Goal: Transaction & Acquisition: Purchase product/service

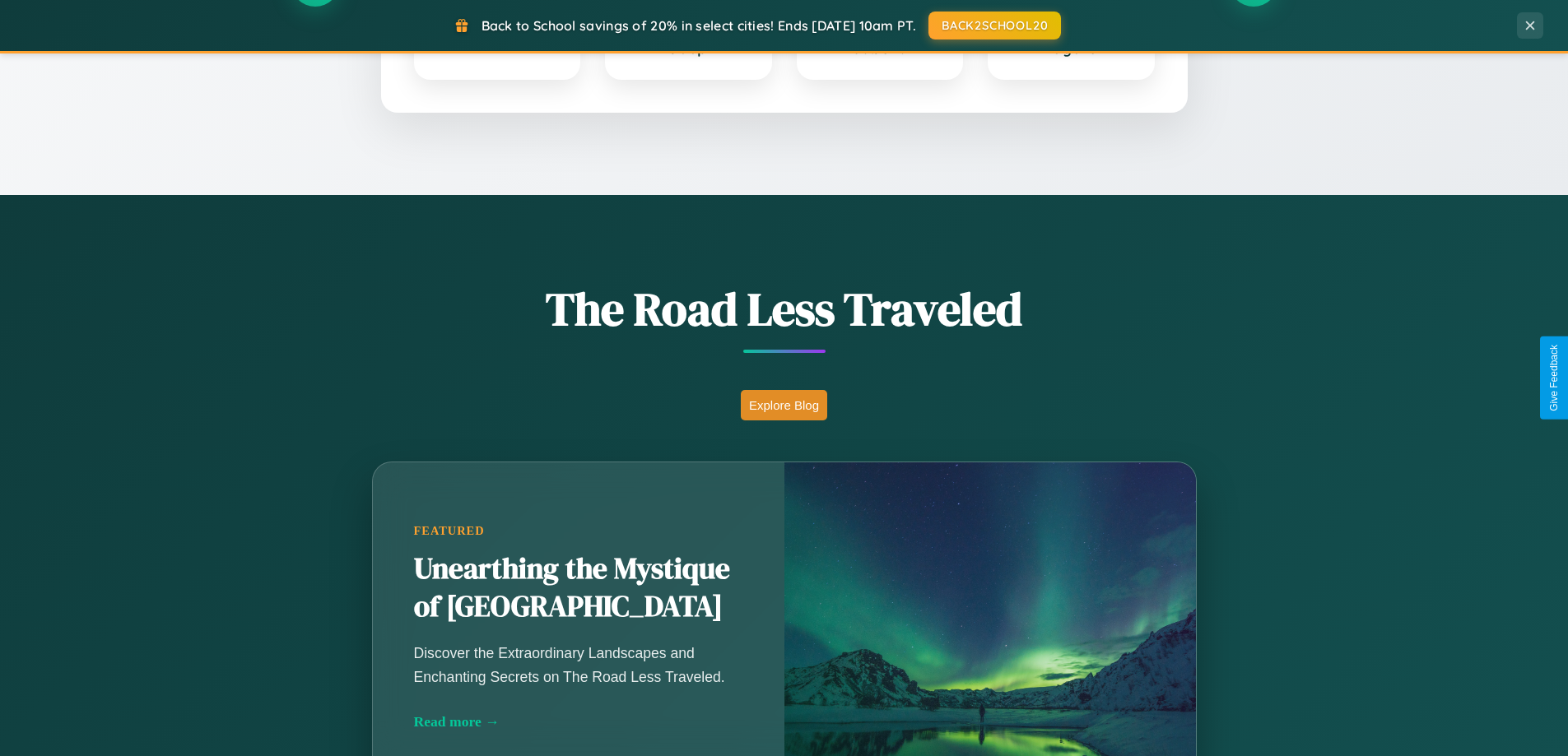
scroll to position [1133, 0]
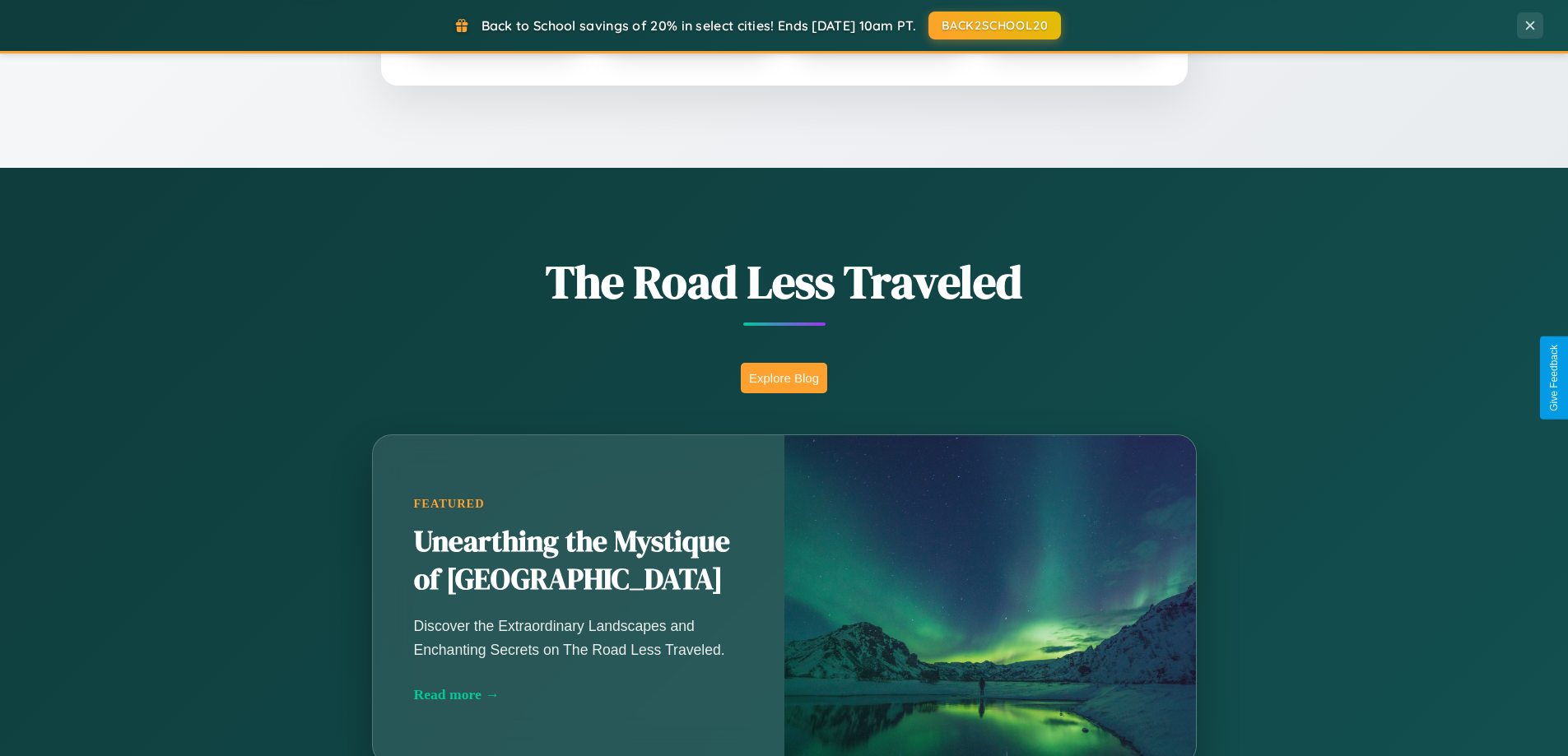
click at [784, 378] on button "Explore Blog" at bounding box center [784, 378] width 87 height 30
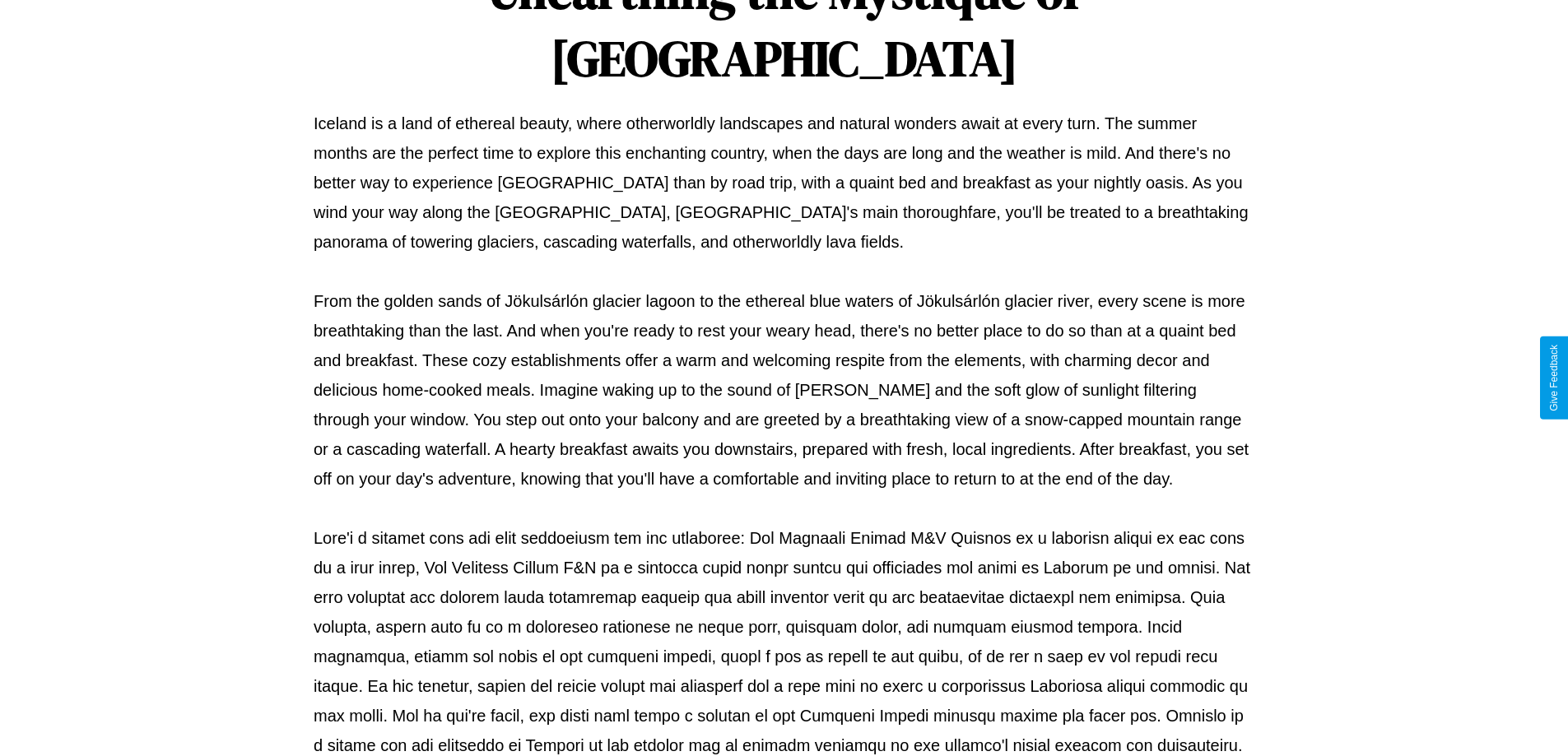
scroll to position [533, 0]
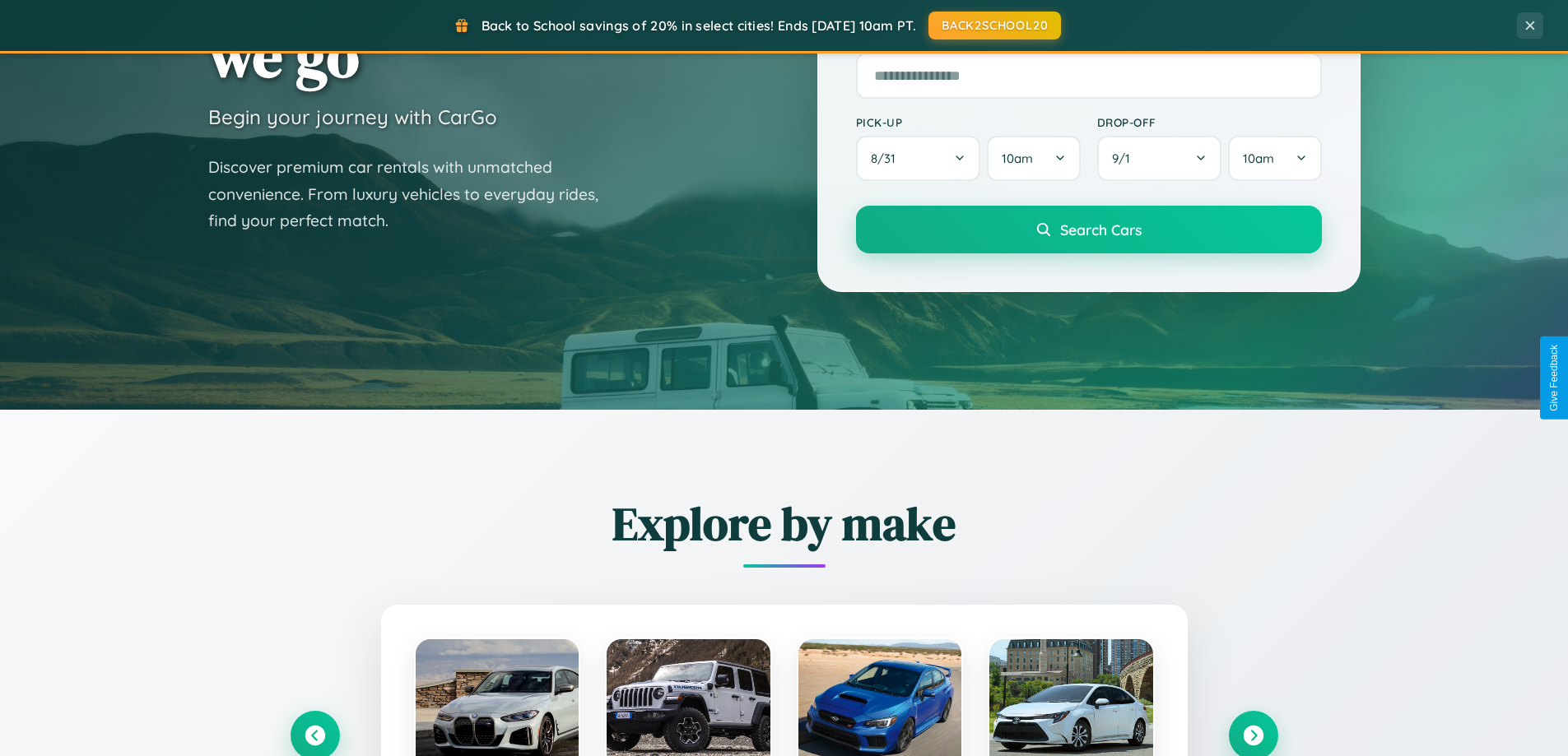
scroll to position [48, 0]
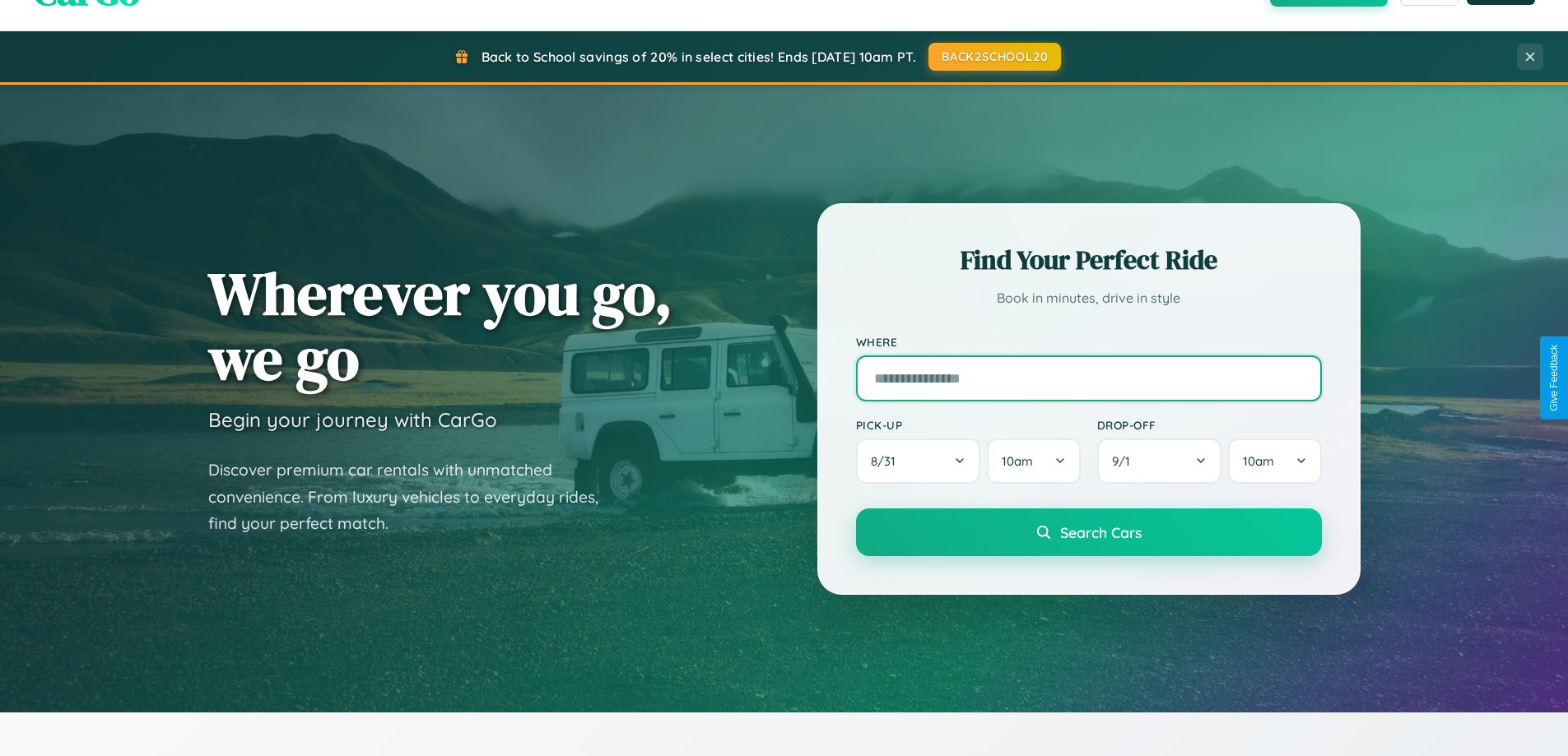
click at [1088, 378] on input "text" at bounding box center [1089, 378] width 466 height 46
type input "******"
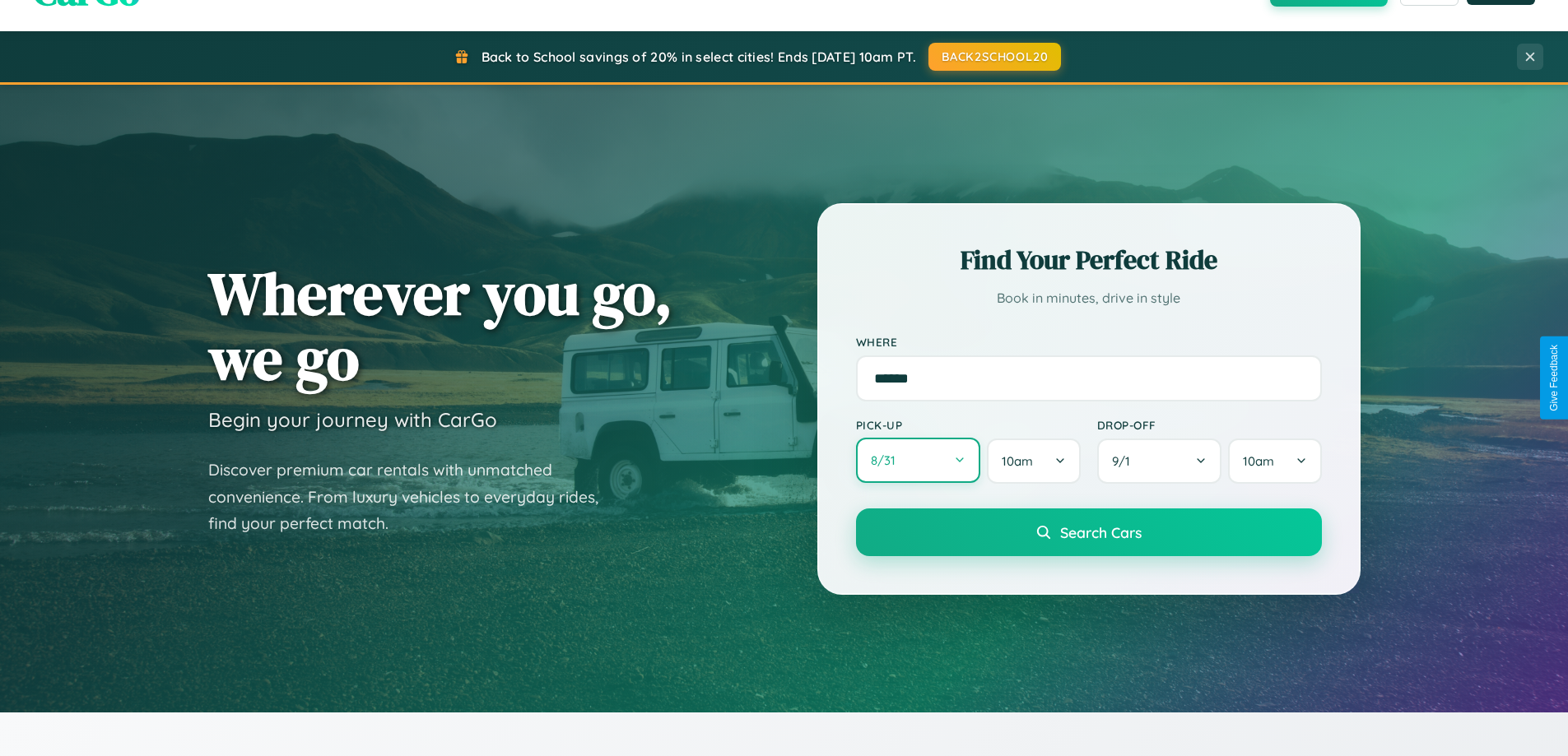
click at [917, 461] on button "8 / 31" at bounding box center [918, 460] width 125 height 45
select select "*"
select select "****"
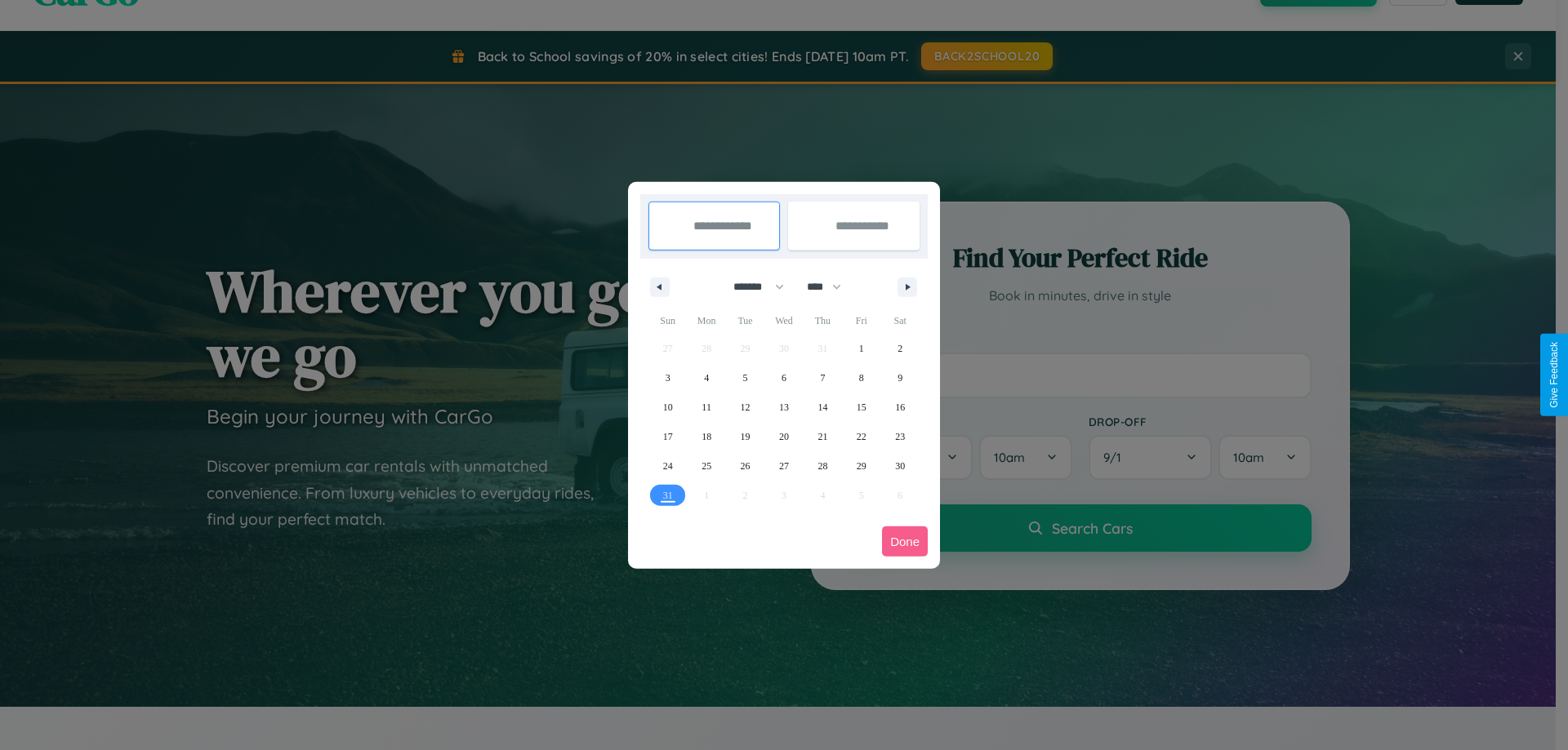
drag, startPoint x: 751, startPoint y: 287, endPoint x: 784, endPoint y: 328, distance: 52.6
click at [751, 287] on select "******* ******** ***** ***** *** **** **** ****** ********* ******* ******** **…" at bounding box center [755, 287] width 69 height 27
select select "*"
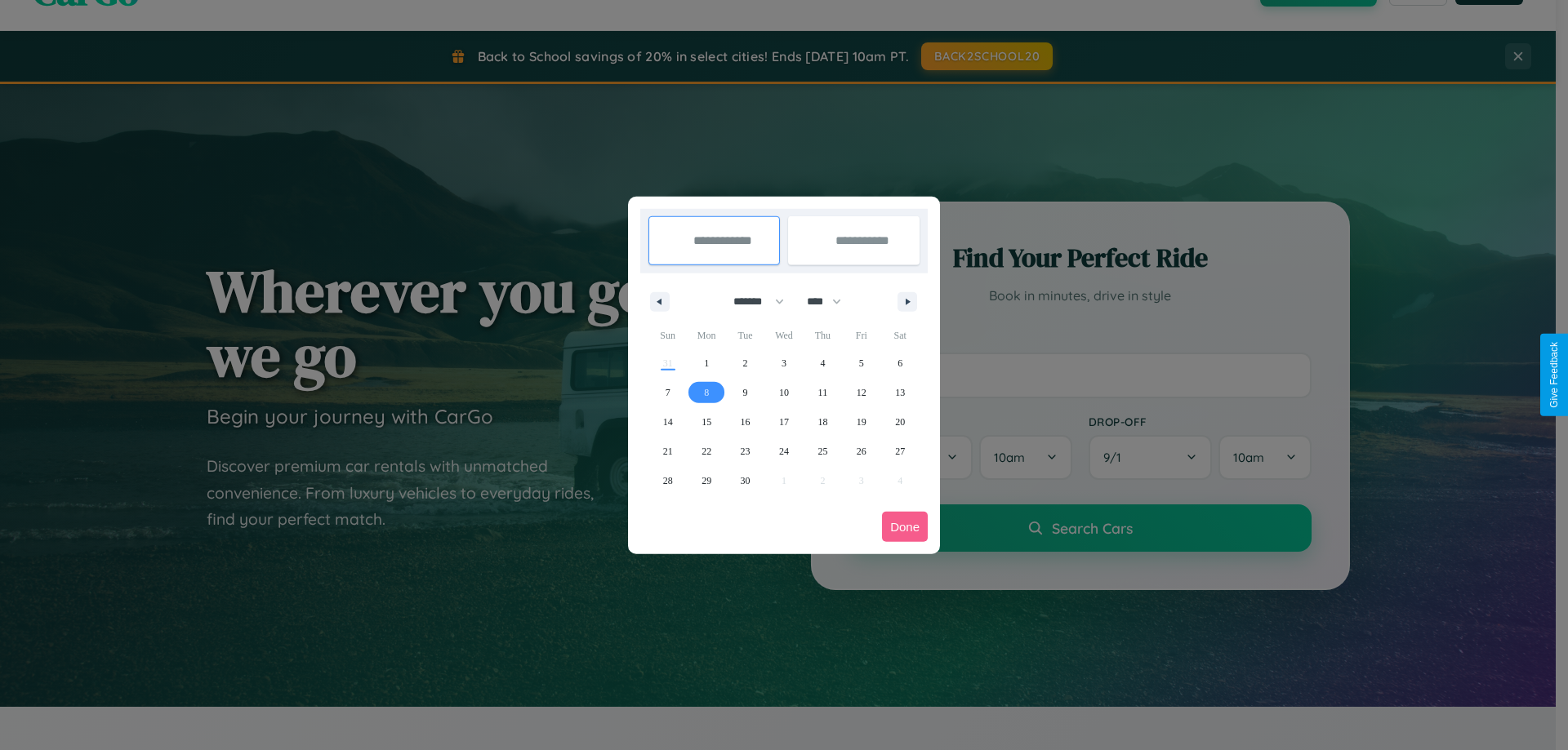
click at [706, 392] on span "8" at bounding box center [706, 393] width 5 height 29
type input "**********"
click at [706, 421] on span "15" at bounding box center [706, 422] width 10 height 29
type input "**********"
click at [905, 527] on button "Done" at bounding box center [905, 527] width 46 height 30
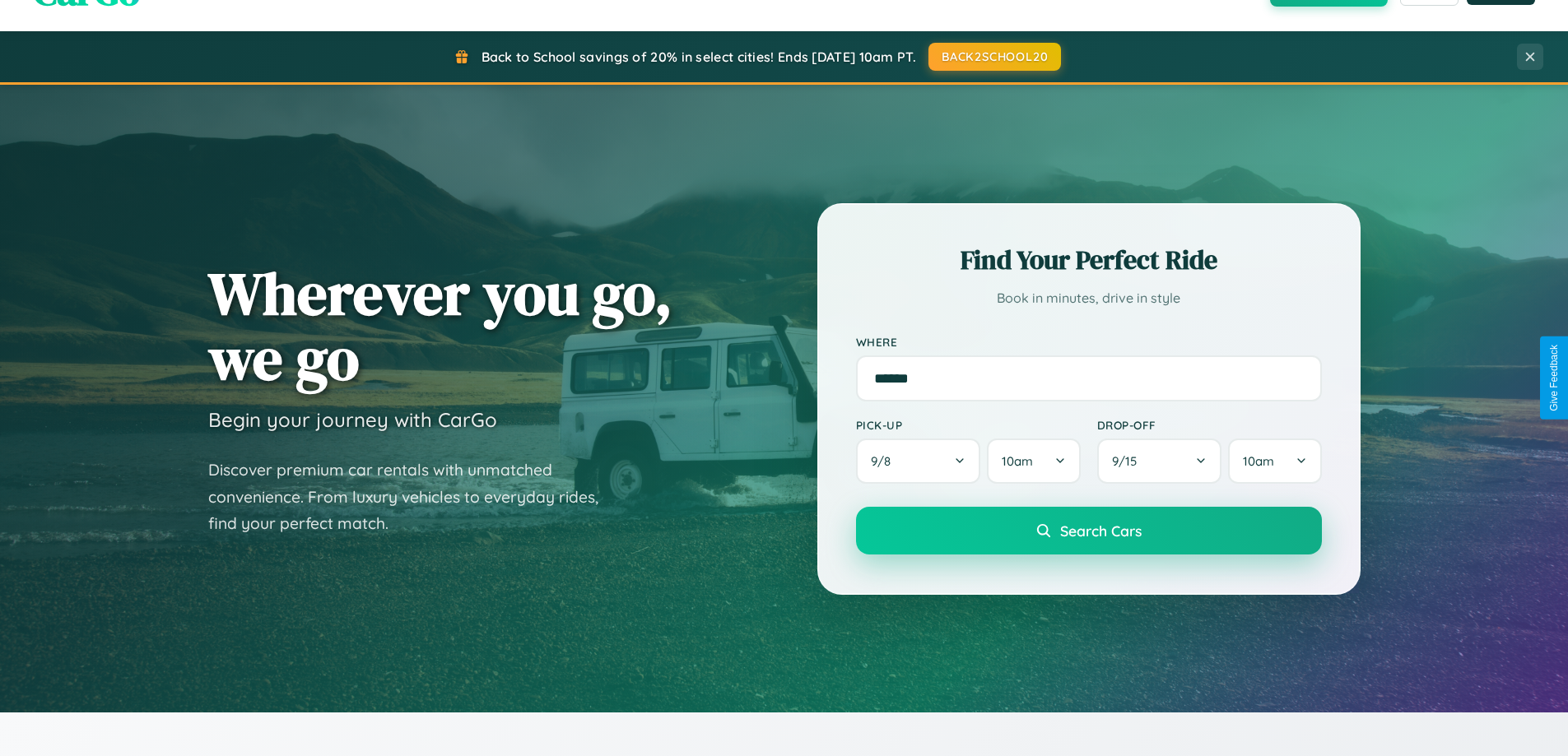
click at [1088, 532] on span "Search Cars" at bounding box center [1100, 531] width 82 height 18
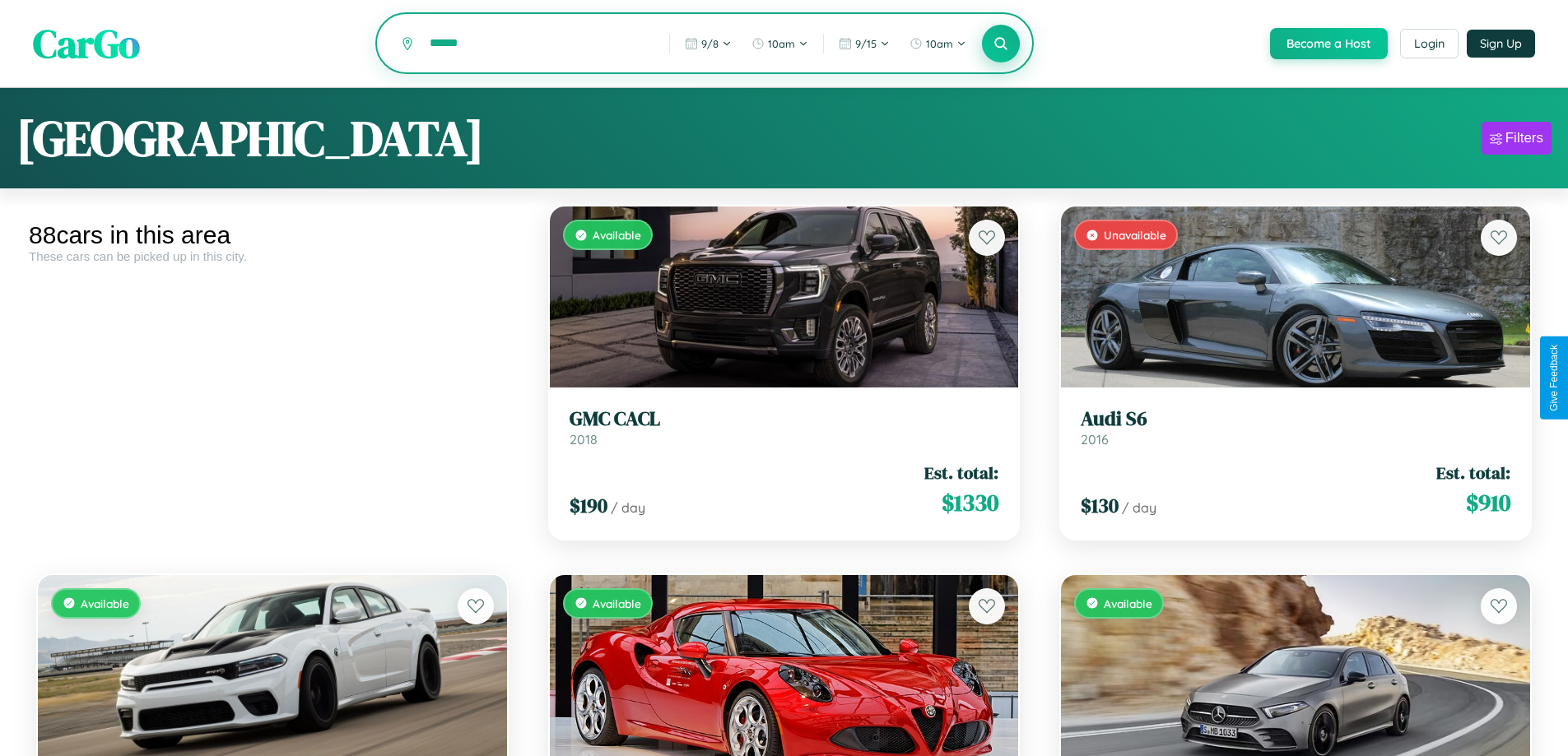
type input "******"
click at [1000, 43] on icon at bounding box center [1001, 43] width 16 height 16
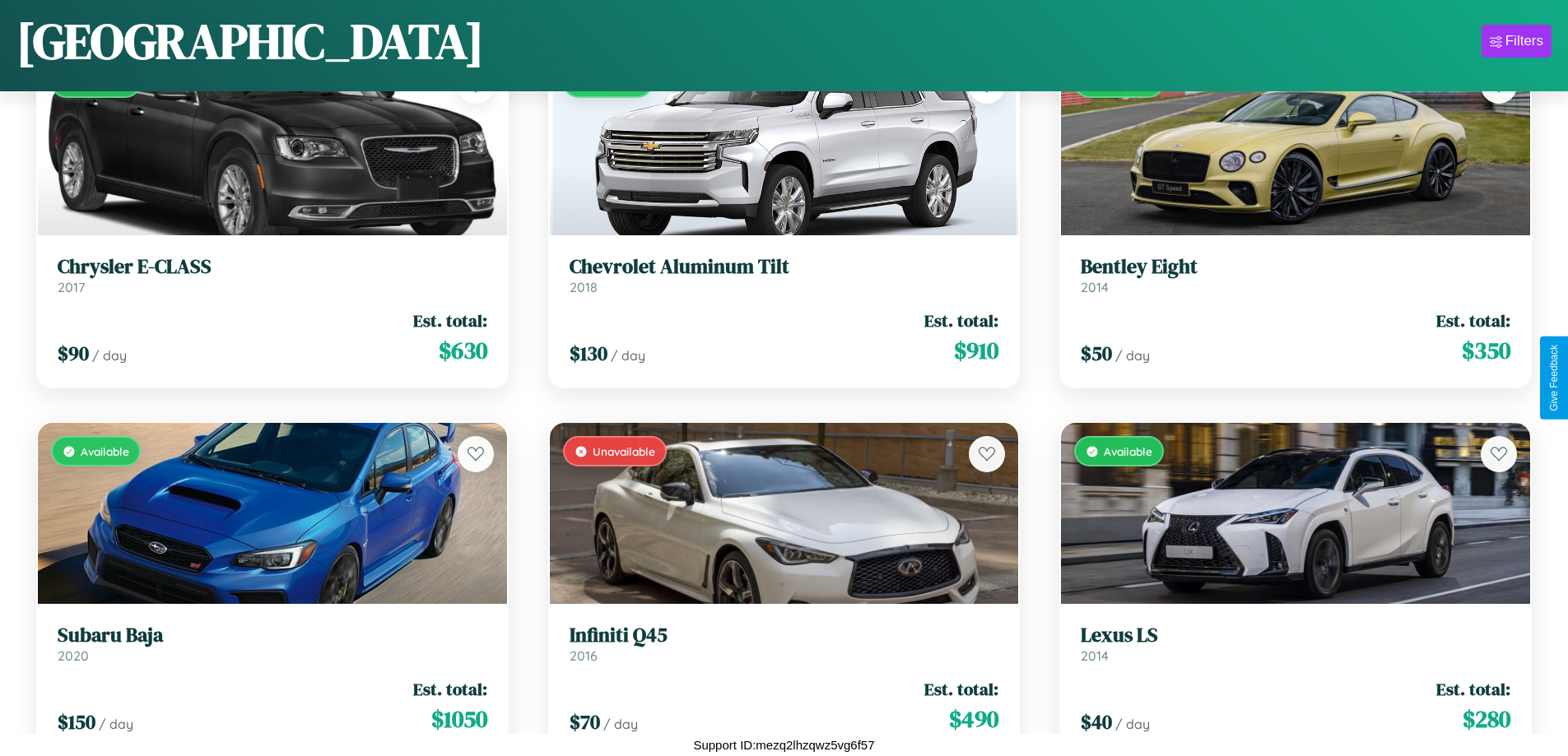
scroll to position [8707, 0]
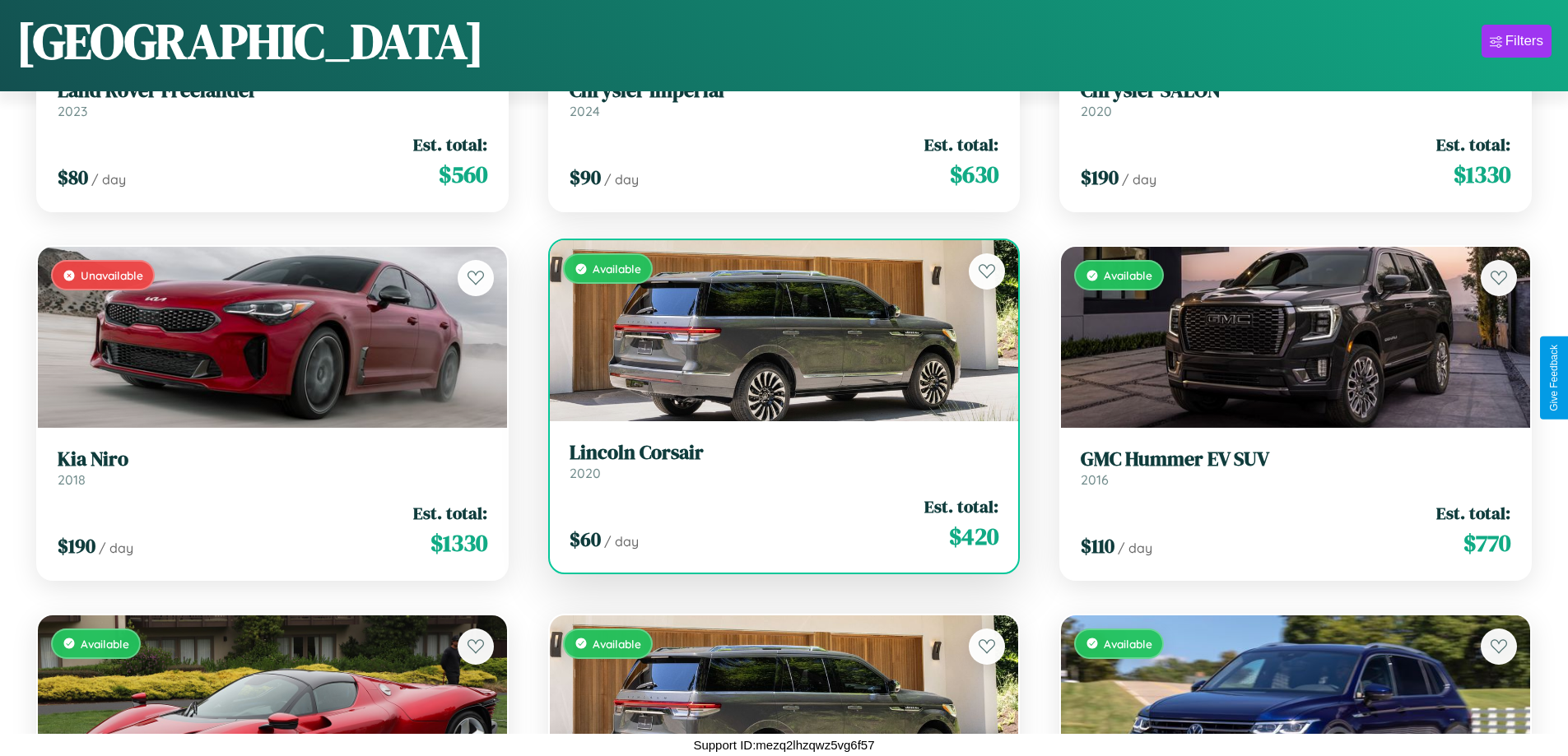
click at [777, 462] on h3 "Lincoln Corsair" at bounding box center [784, 453] width 430 height 24
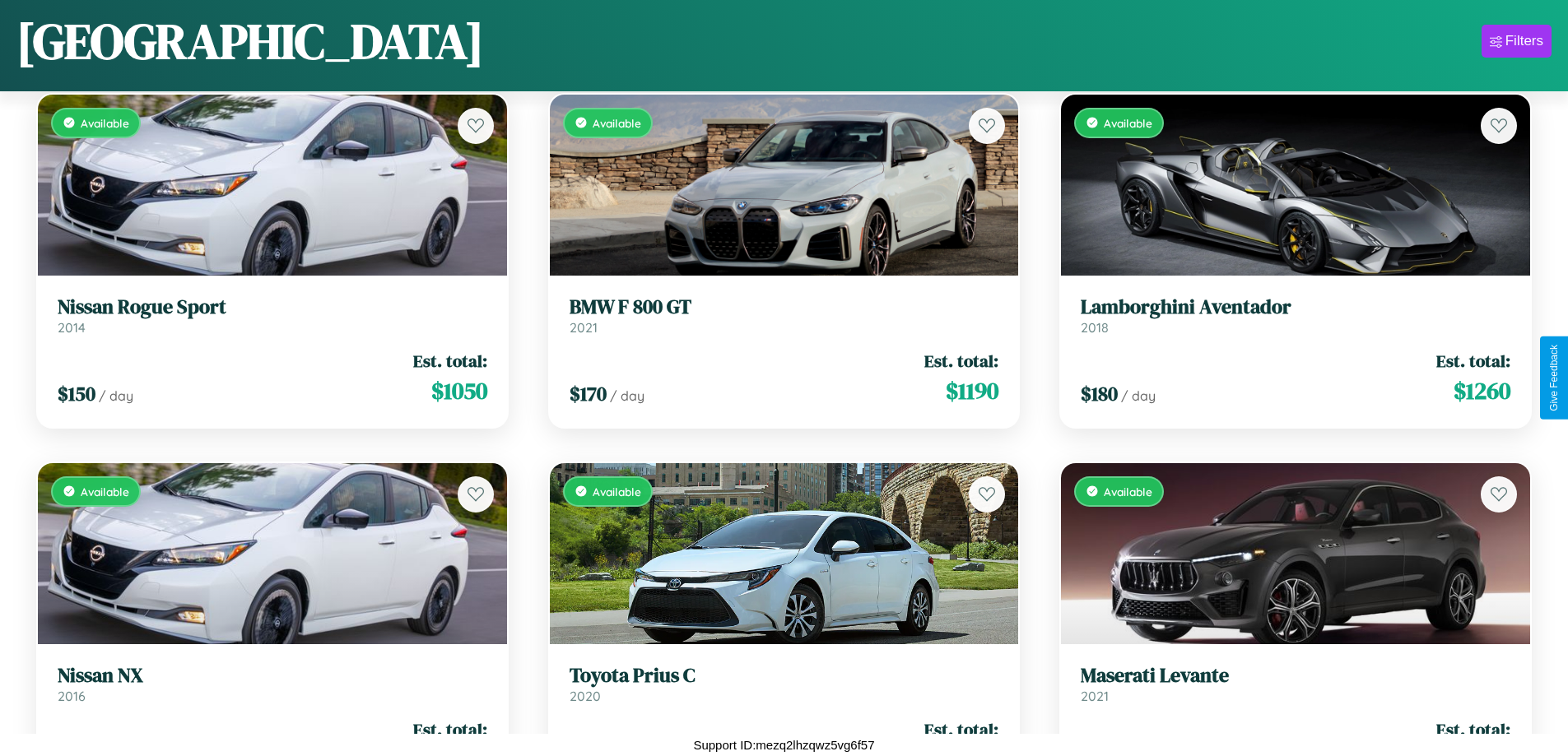
scroll to position [3180, 0]
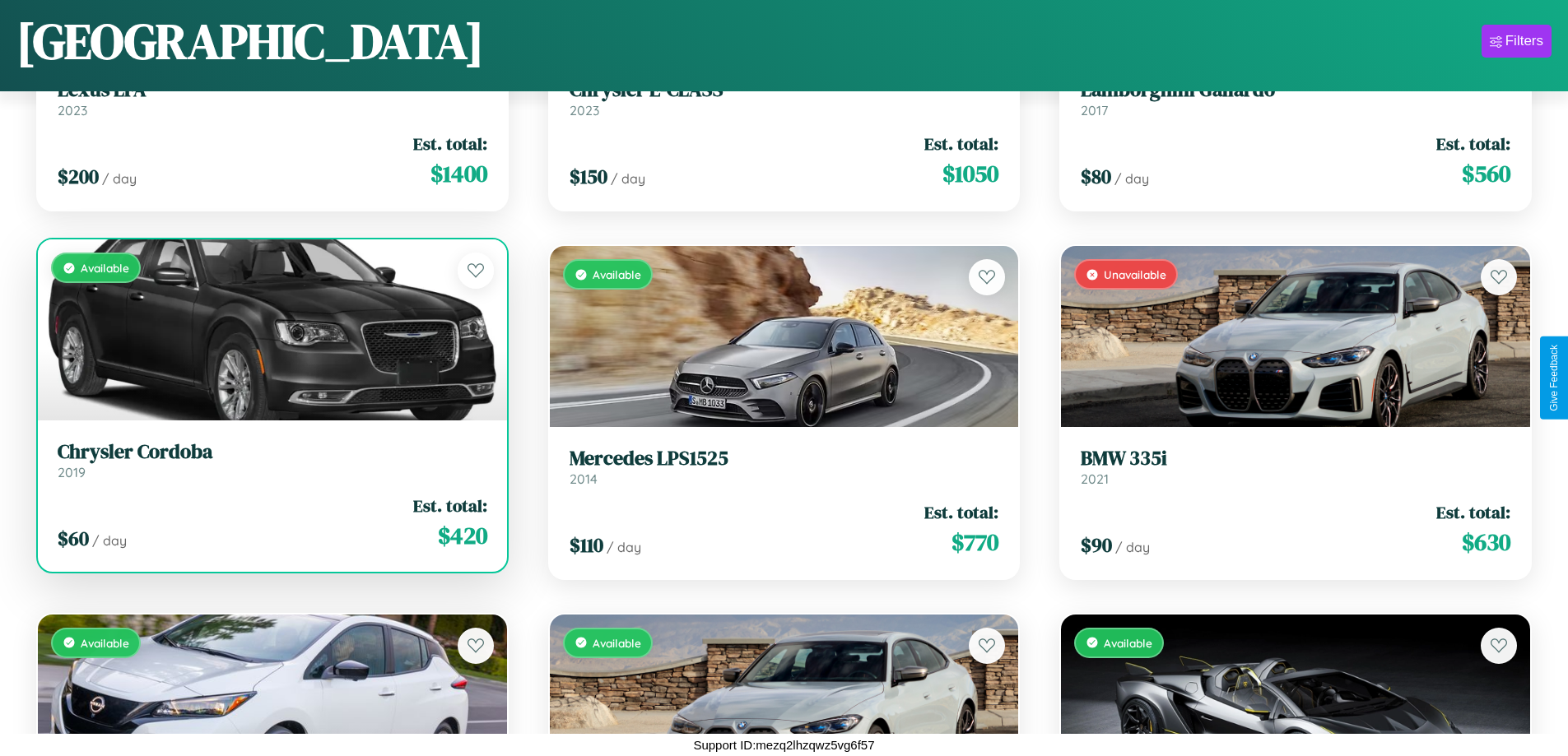
click at [270, 462] on h3 "Chrysler Cordoba" at bounding box center [272, 452] width 430 height 24
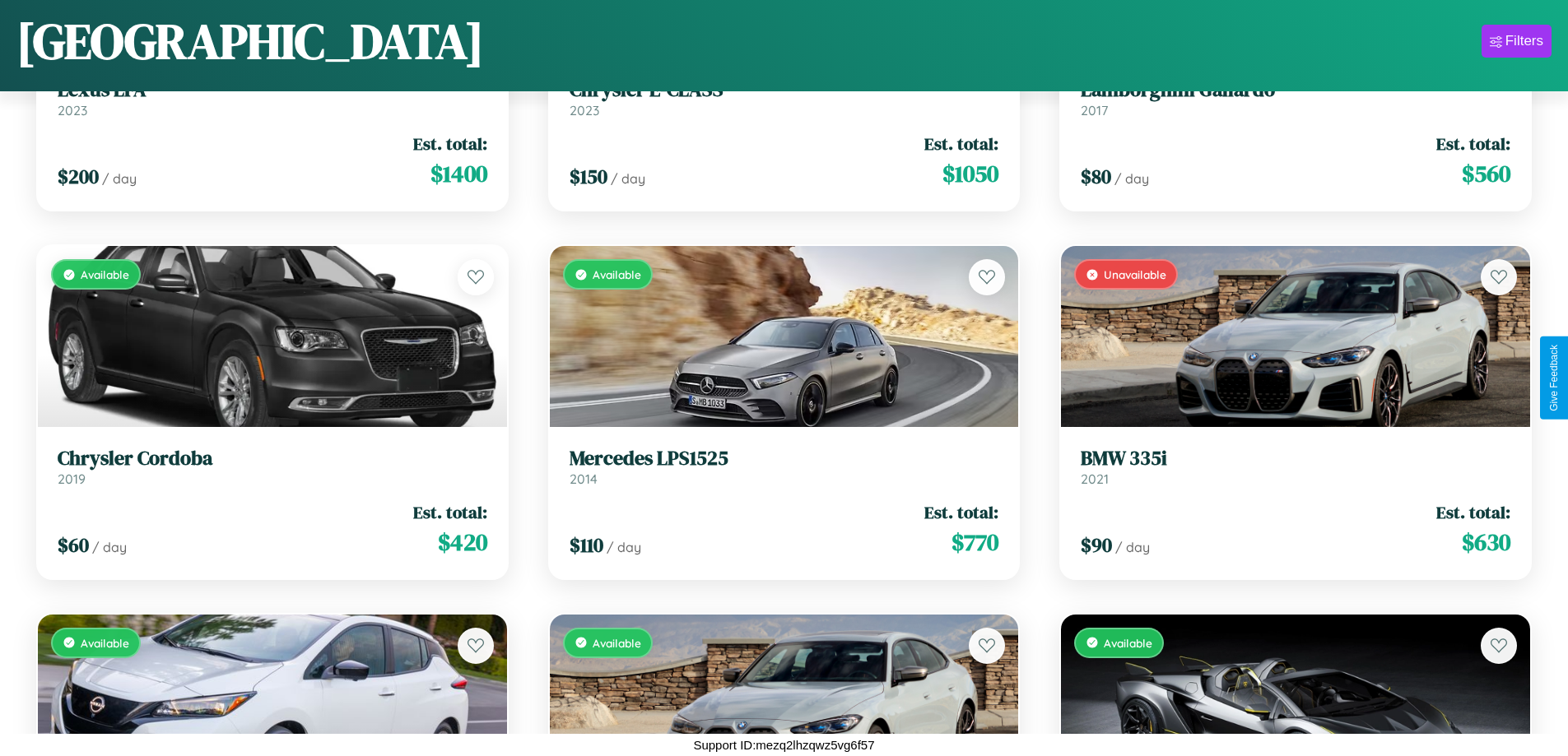
scroll to position [7602, 0]
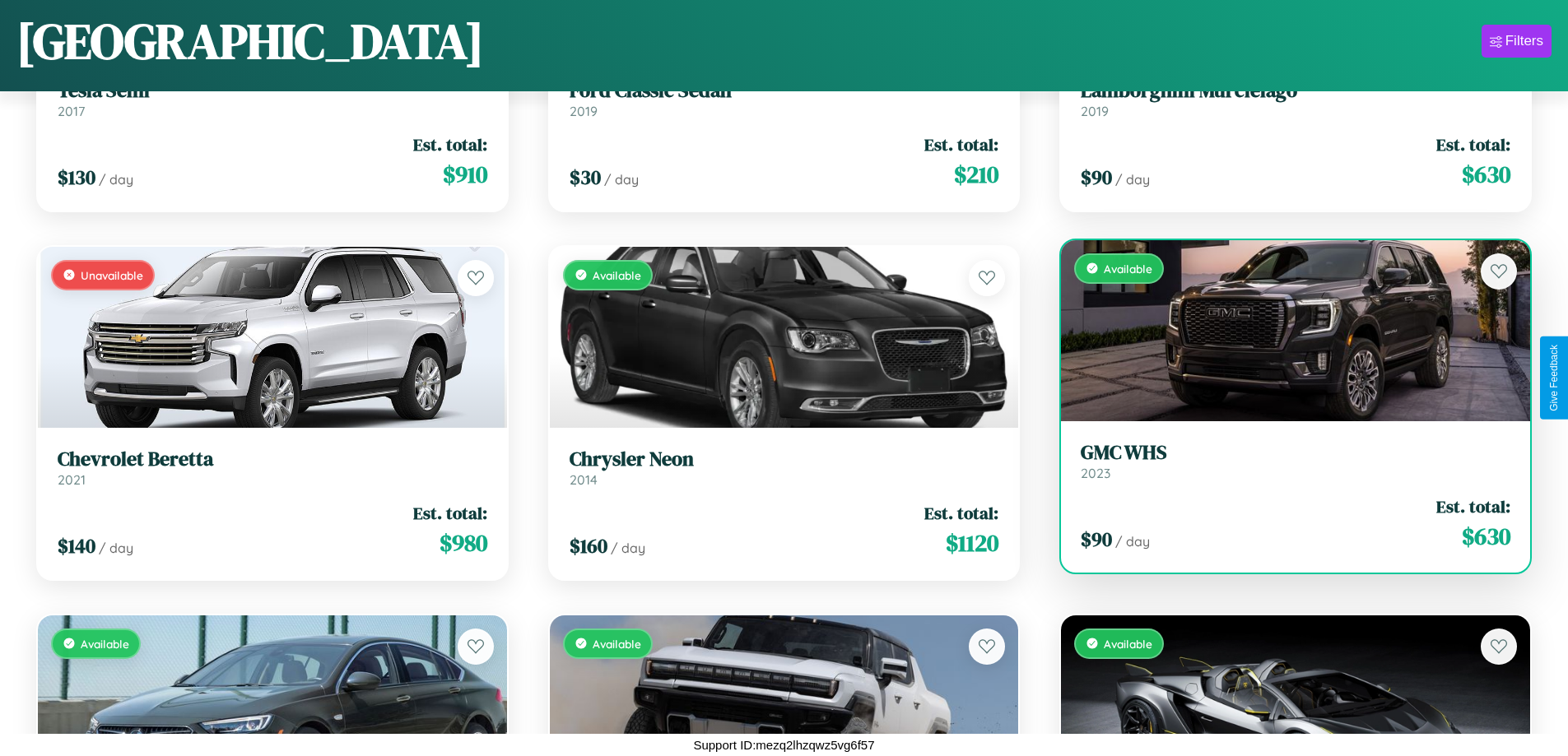
click at [1285, 465] on h3 "GMC WHS" at bounding box center [1295, 453] width 430 height 24
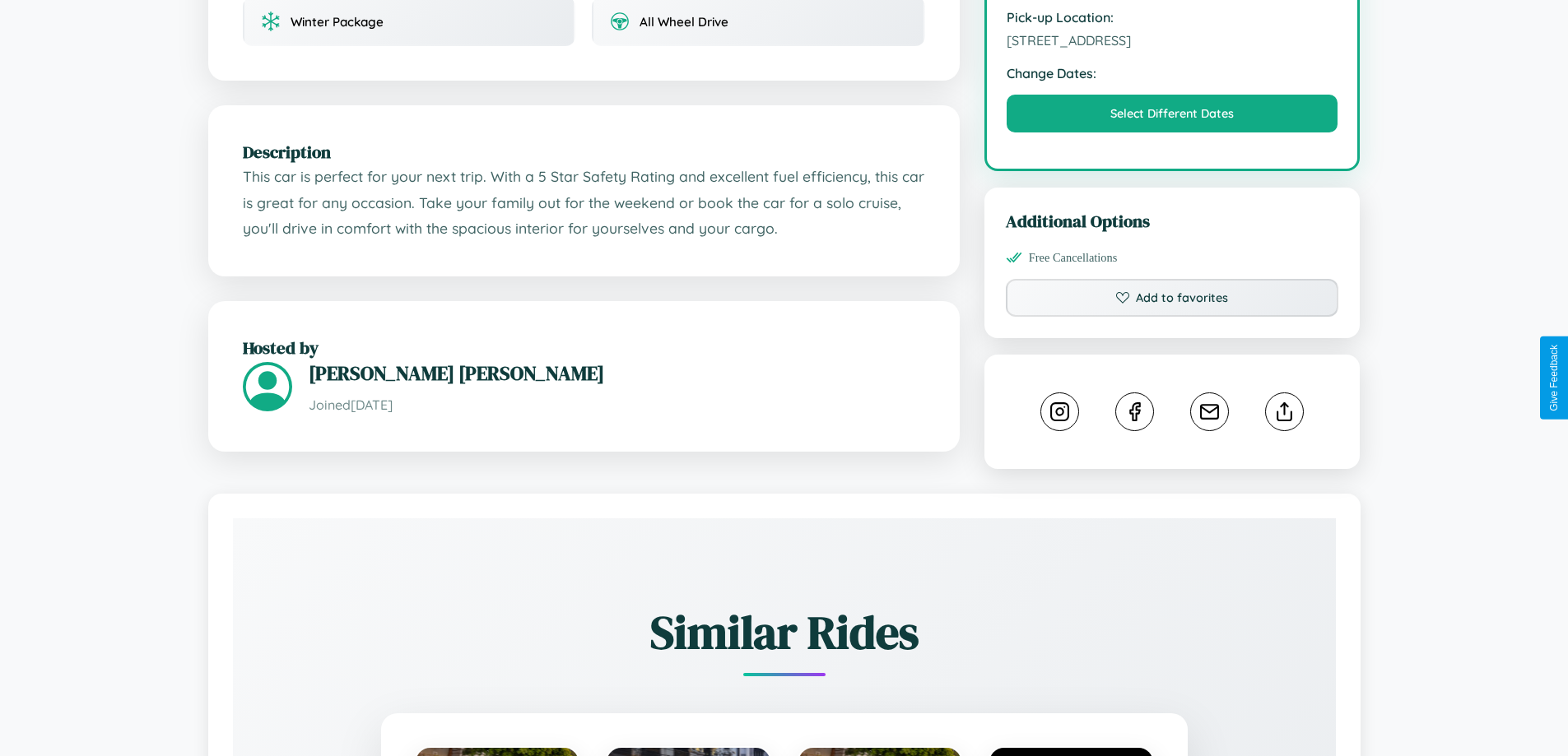
scroll to position [541, 0]
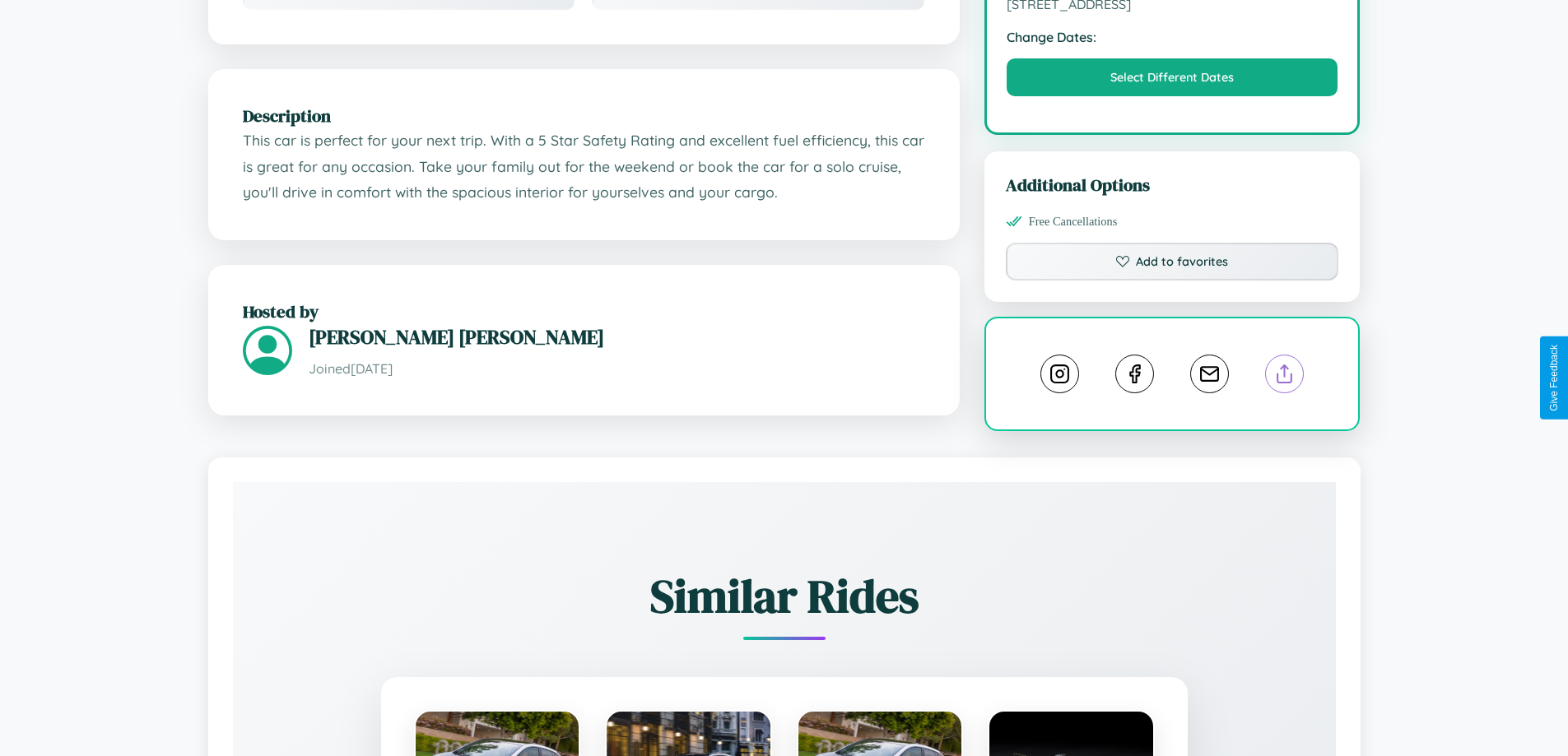
click at [1285, 377] on line at bounding box center [1285, 372] width 0 height 12
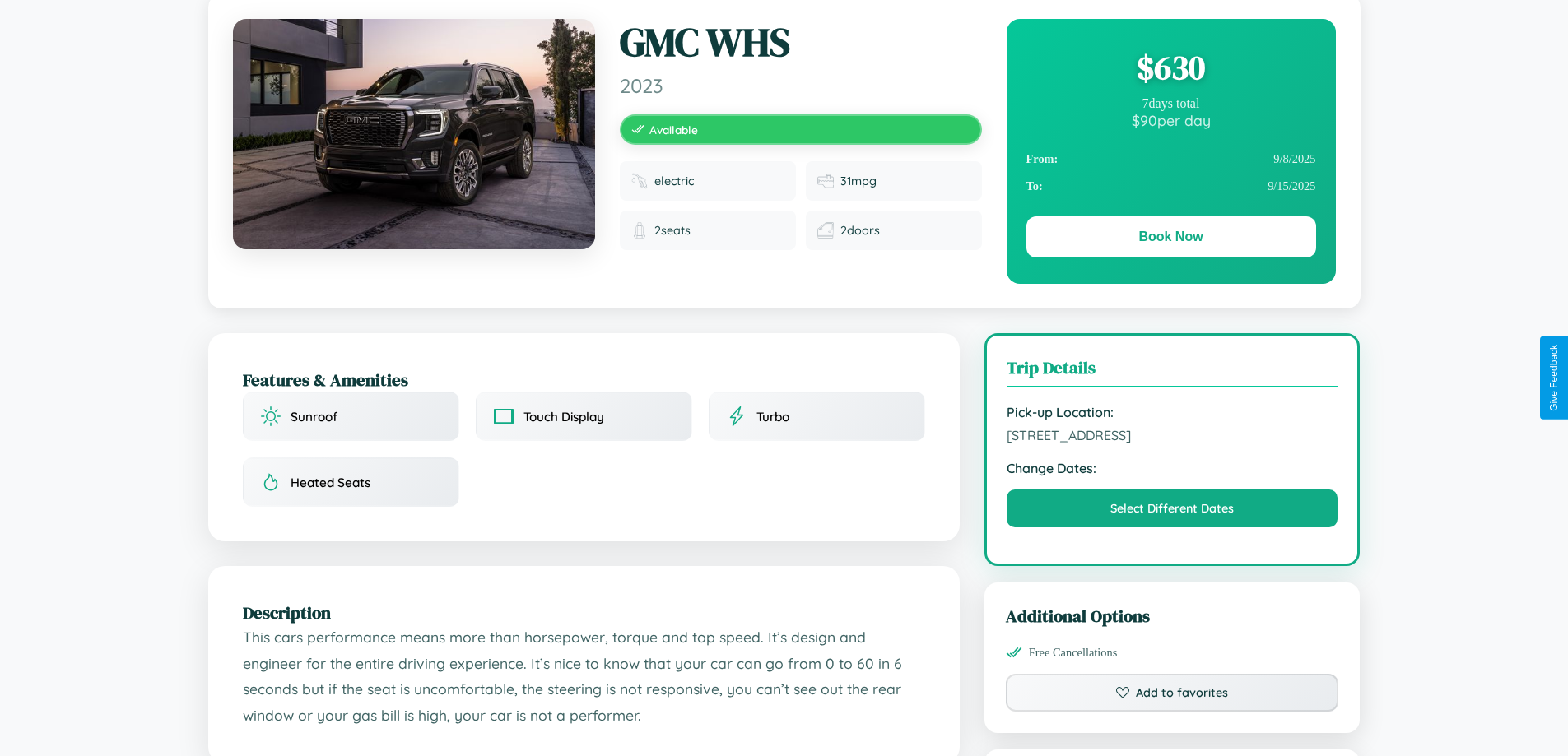
scroll to position [427, 0]
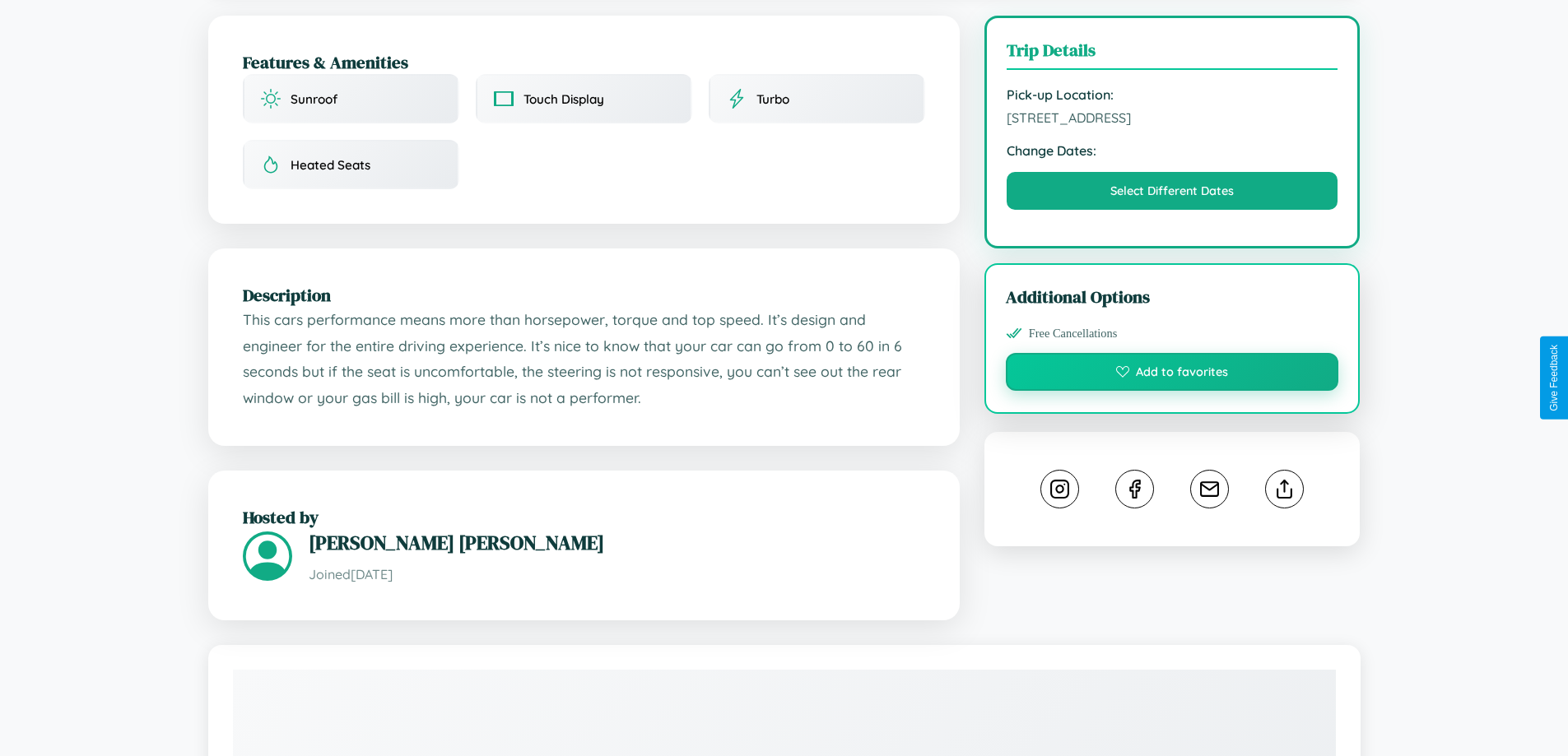
click at [1172, 375] on button "Add to favorites" at bounding box center [1172, 372] width 333 height 38
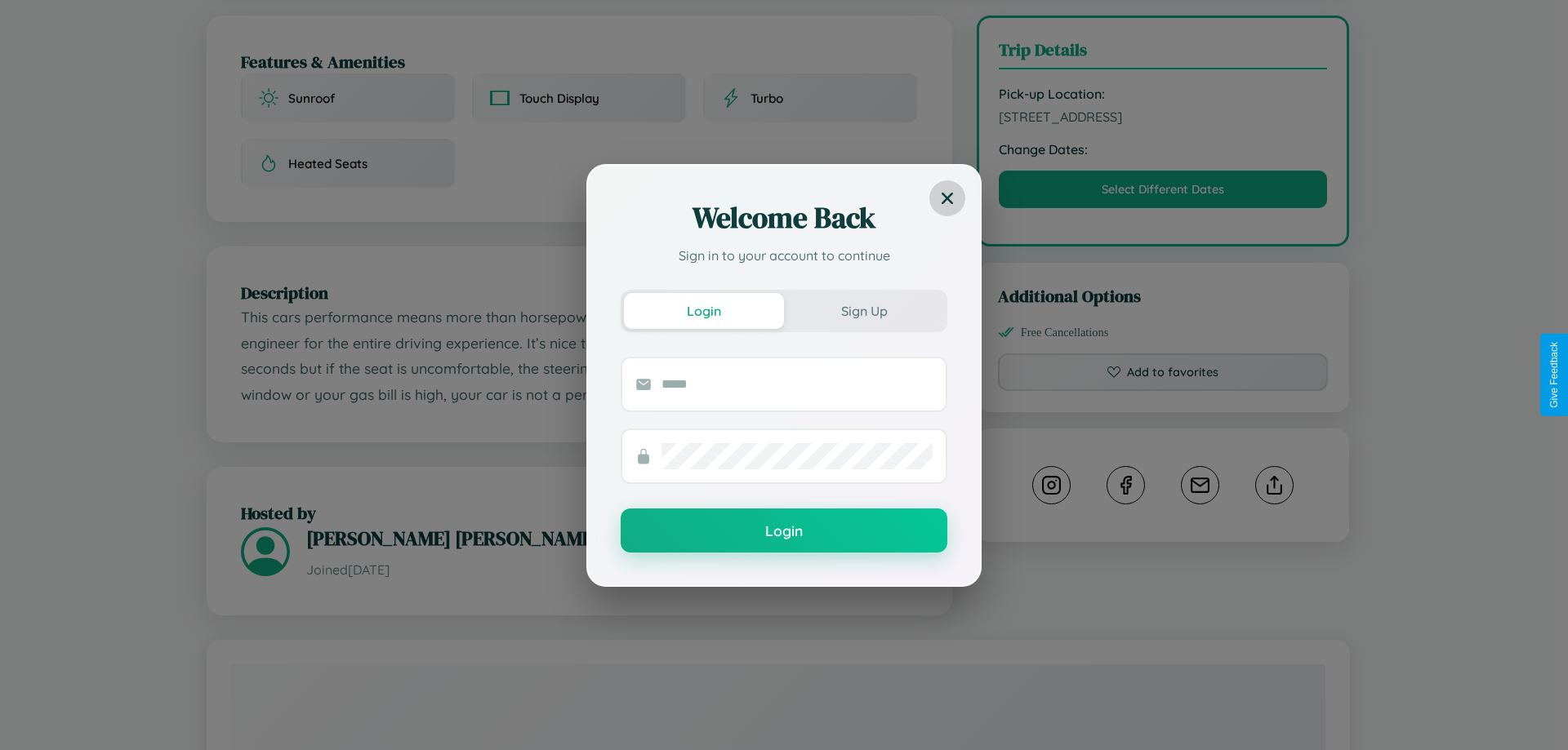
click at [947, 198] on icon at bounding box center [947, 198] width 12 height 12
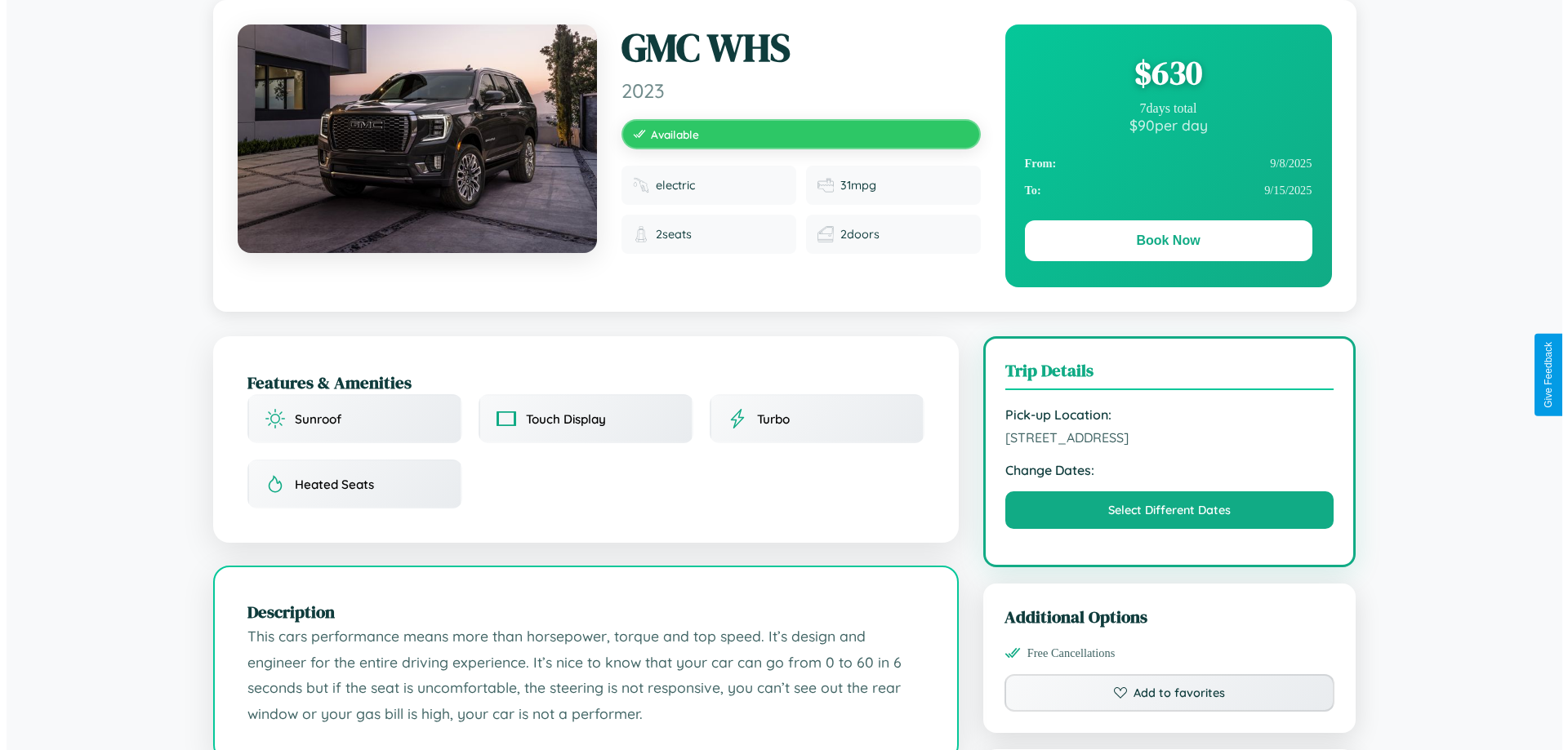
scroll to position [0, 0]
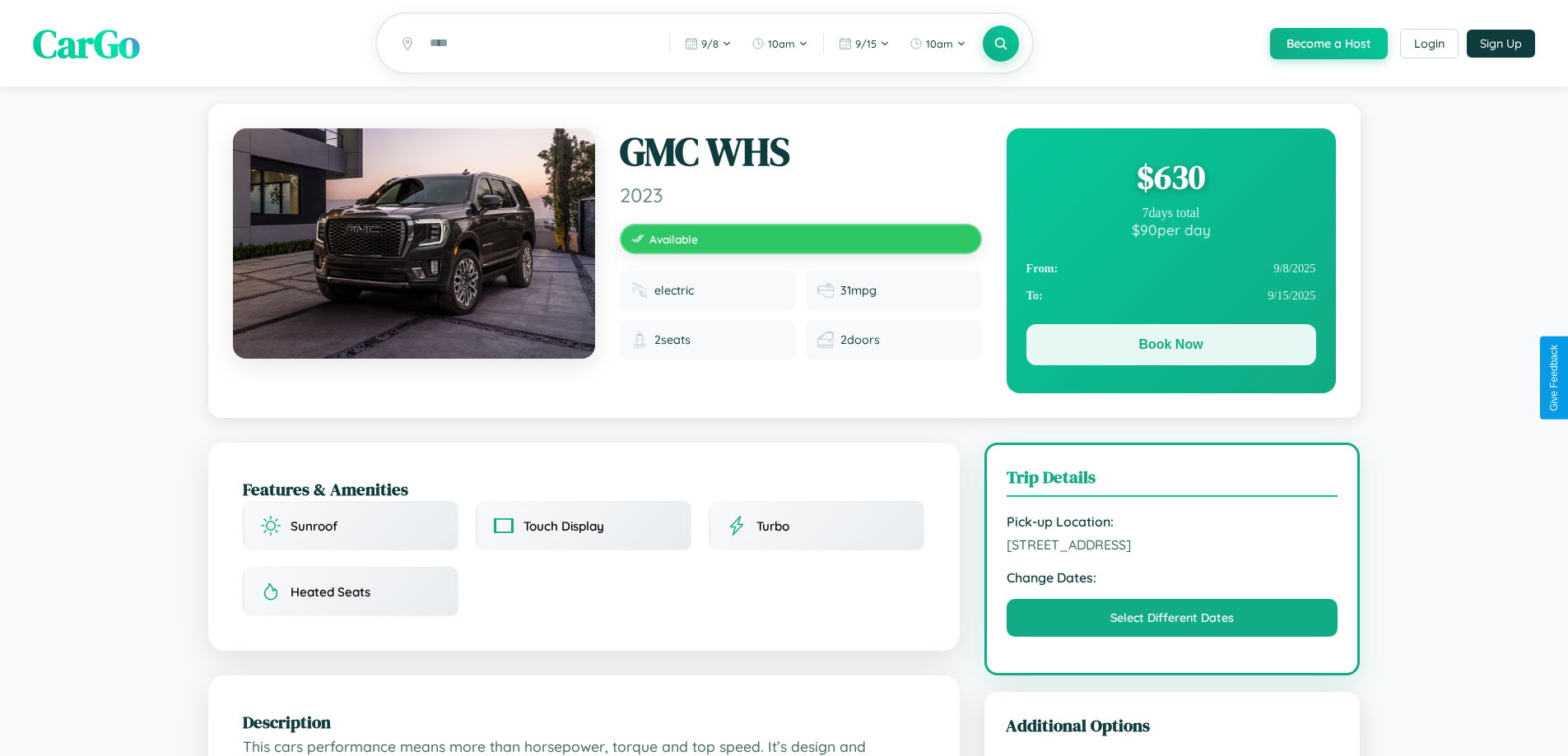
click at [1170, 347] on button "Book Now" at bounding box center [1171, 345] width 290 height 41
